Goal: Task Accomplishment & Management: Use online tool/utility

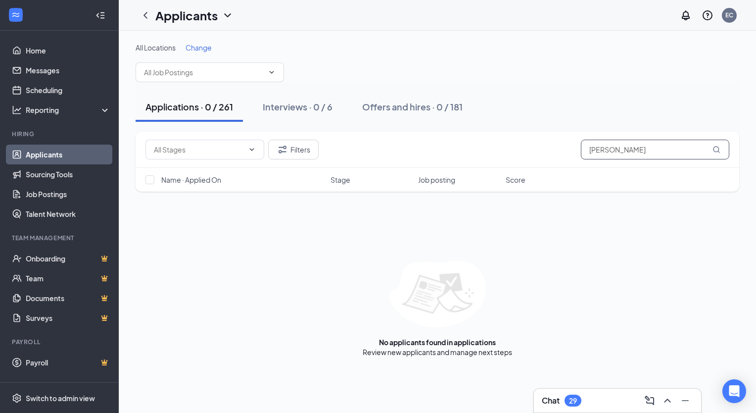
click at [699, 144] on input "[PERSON_NAME]" at bounding box center [655, 150] width 148 height 20
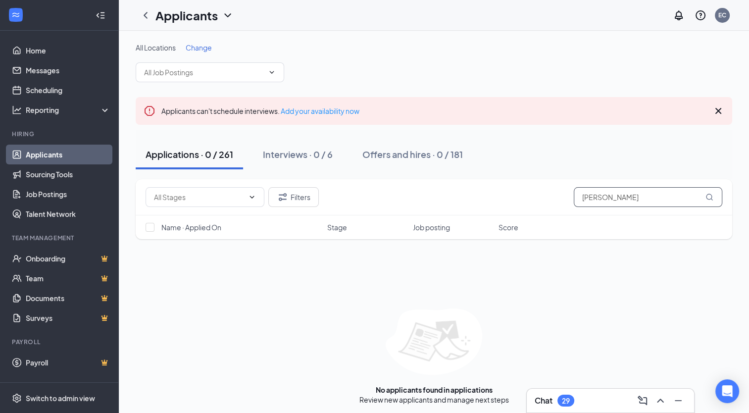
click at [651, 195] on input "[PERSON_NAME]" at bounding box center [648, 197] width 148 height 20
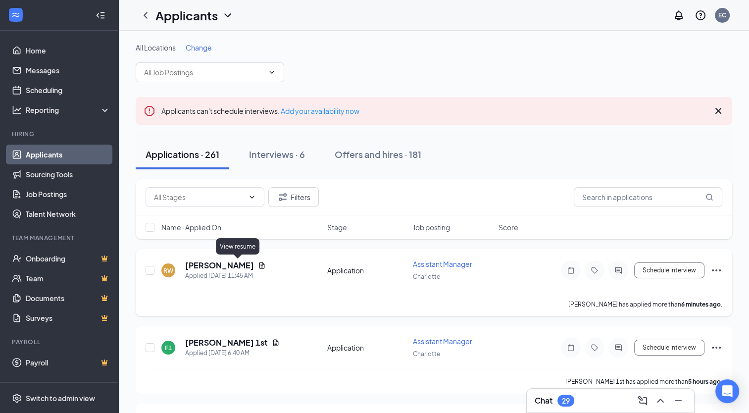
click at [258, 262] on icon "Document" at bounding box center [262, 265] width 8 height 8
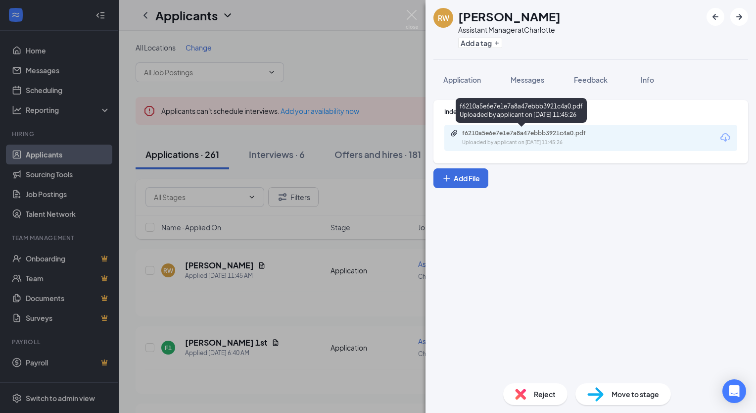
click at [535, 136] on div "f6210a5e6e7e1e7a8a47ebbb3921c4a0.pdf" at bounding box center [531, 133] width 139 height 8
click at [323, 223] on div "[PERSON_NAME] Assistant Manager at Charlotte Add a tag Application Messages Fee…" at bounding box center [378, 206] width 756 height 413
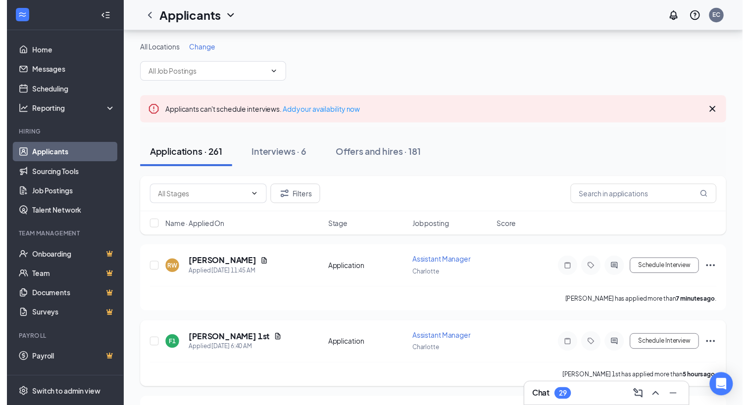
scroll to position [103, 0]
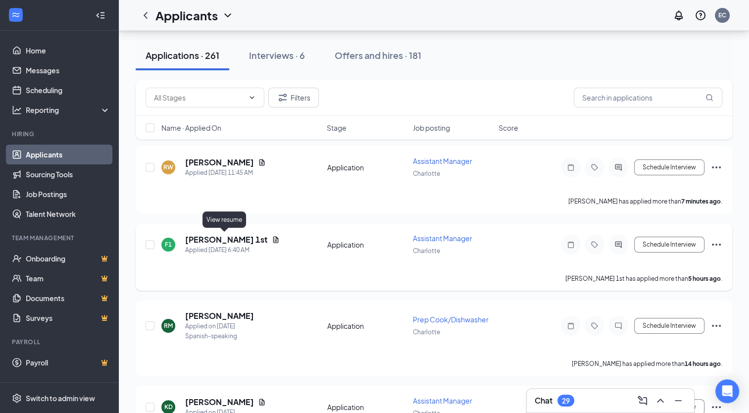
click at [272, 237] on icon "Document" at bounding box center [276, 240] width 8 height 8
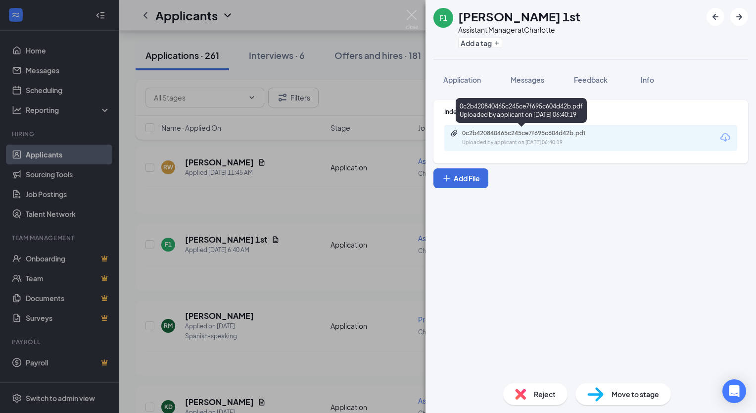
click at [517, 129] on div "0c2b420840465c245ce7f695c604d42b.pdf" at bounding box center [531, 133] width 139 height 8
click at [348, 67] on div "F1 [PERSON_NAME] 1st Assistant Manager at Charlotte Add a tag Application Messa…" at bounding box center [378, 206] width 756 height 413
